Goal: Information Seeking & Learning: Learn about a topic

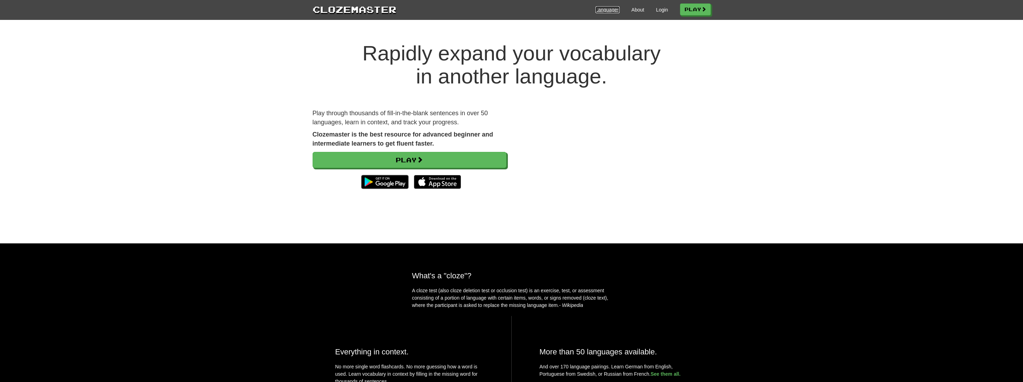
click at [605, 11] on link "Languages" at bounding box center [607, 9] width 24 height 7
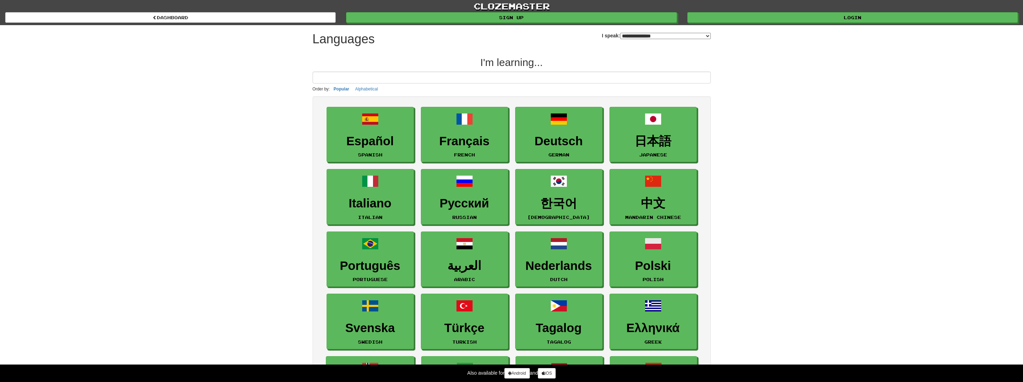
select select "*******"
click at [369, 139] on h3 "Español" at bounding box center [371, 142] width 80 height 14
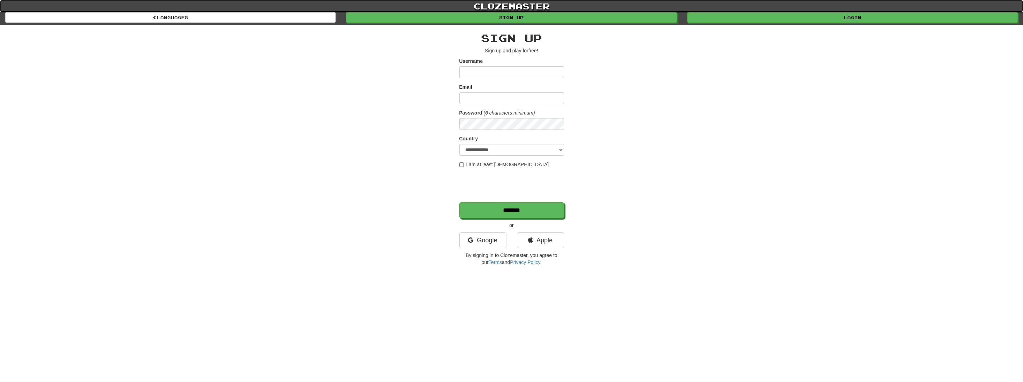
click at [509, 4] on link "clozemaster" at bounding box center [511, 6] width 1023 height 12
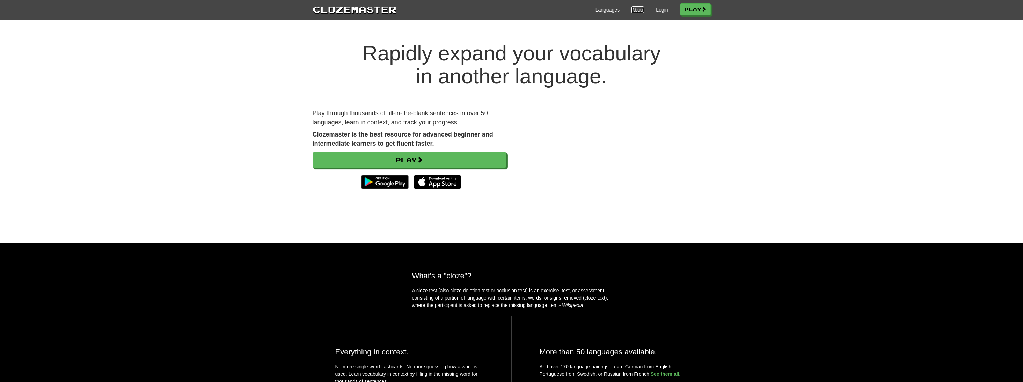
click at [638, 9] on link "About" at bounding box center [637, 9] width 13 height 7
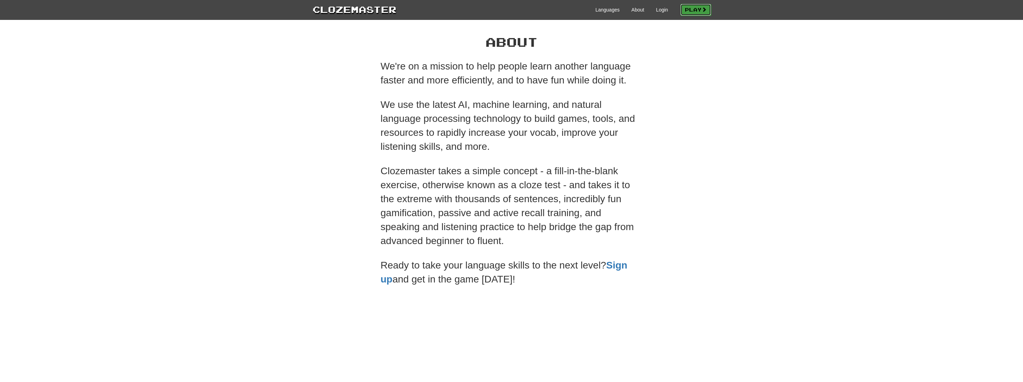
click at [682, 7] on link "Play" at bounding box center [695, 10] width 31 height 12
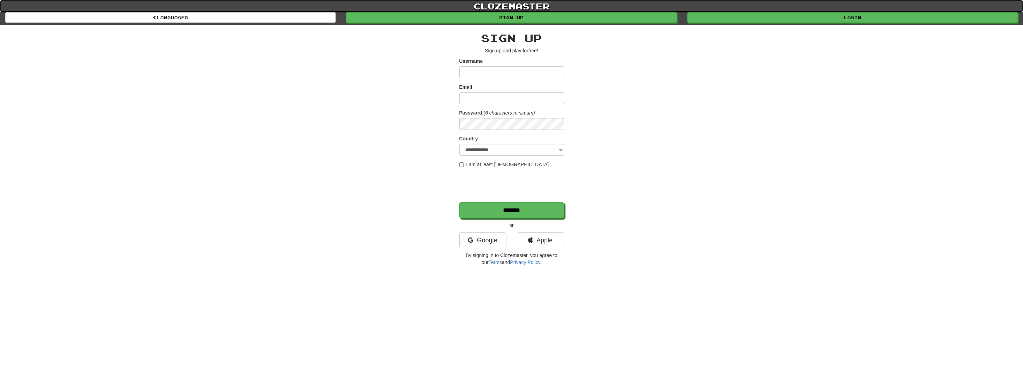
click at [509, 7] on link "clozemaster" at bounding box center [511, 6] width 1023 height 12
